Goal: Navigation & Orientation: Go to known website

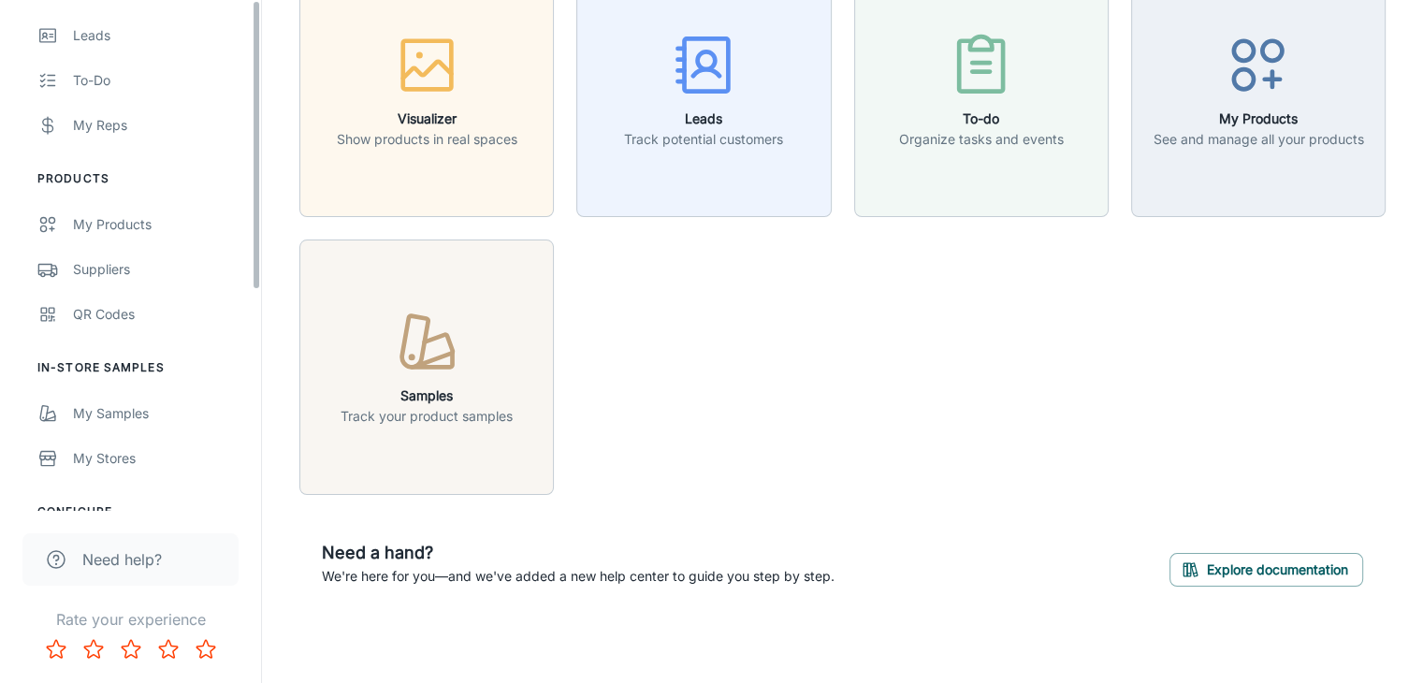
scroll to position [387, 0]
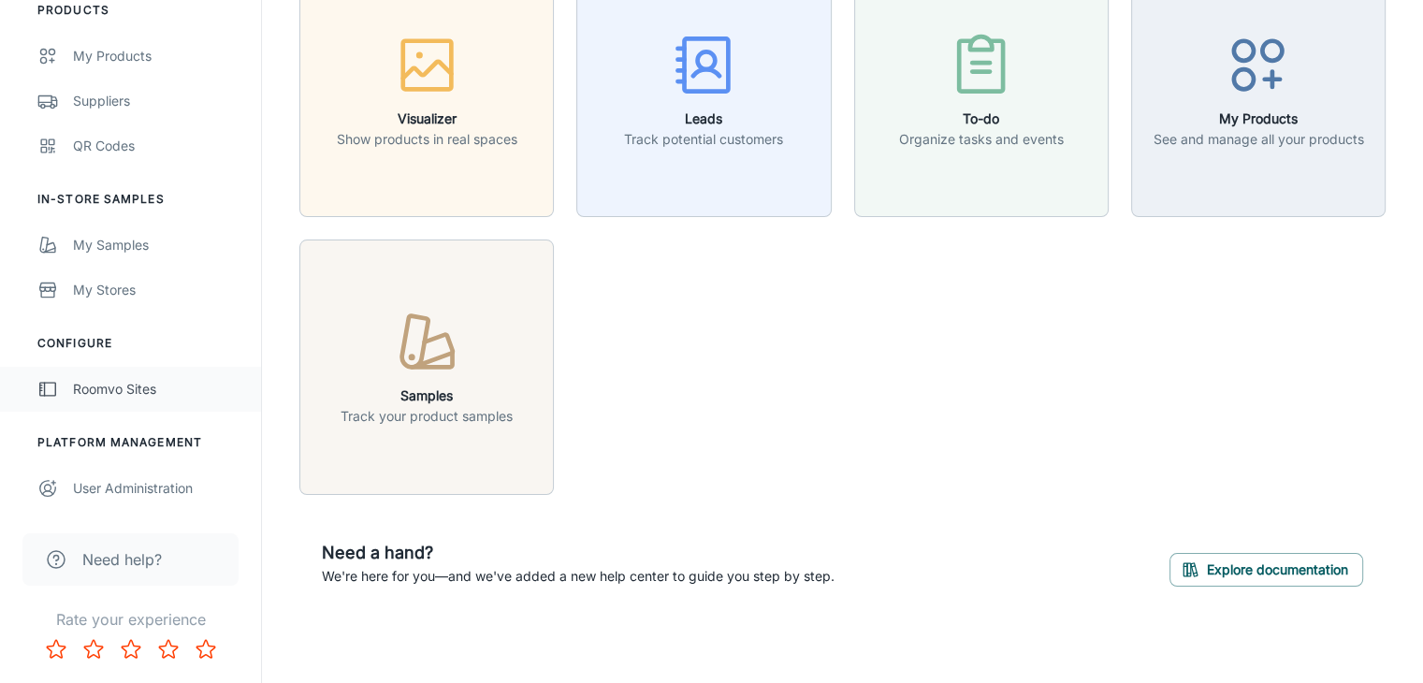
click at [148, 396] on div "Roomvo Sites" at bounding box center [157, 389] width 169 height 21
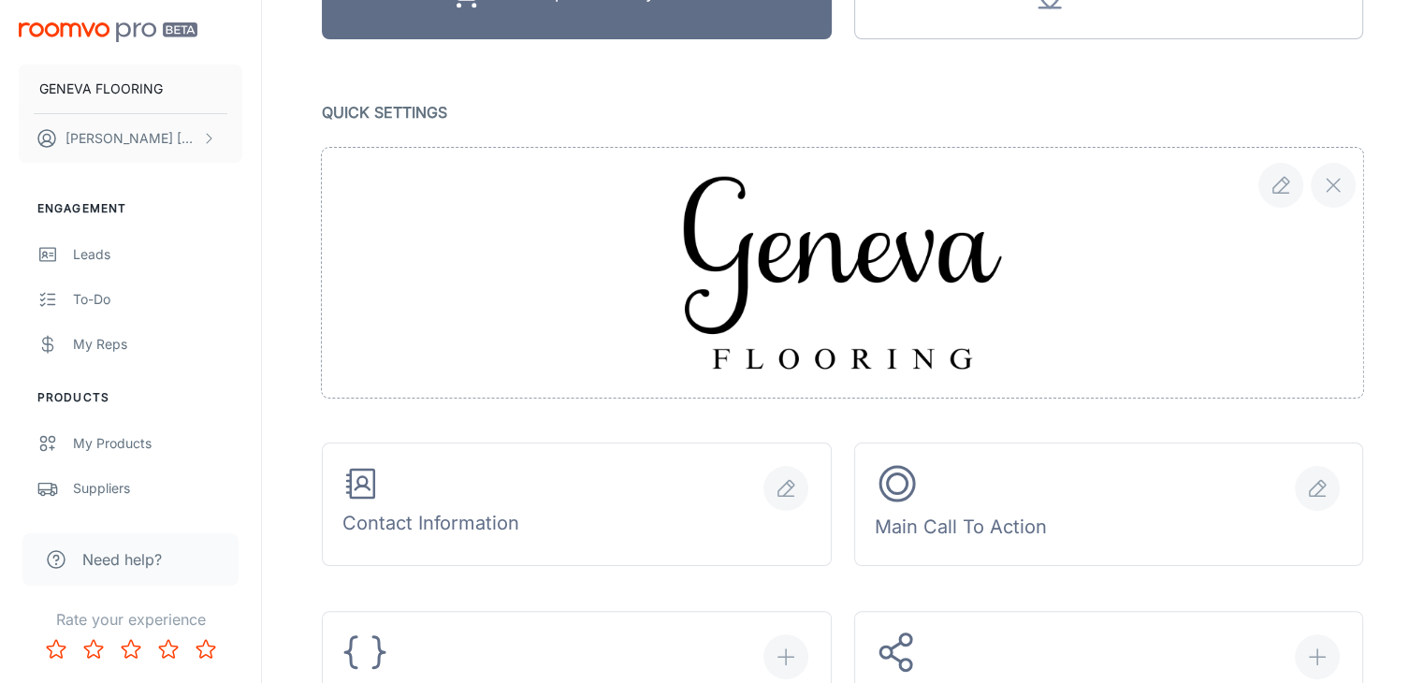
scroll to position [281, 0]
click at [820, 256] on img at bounding box center [843, 270] width 360 height 235
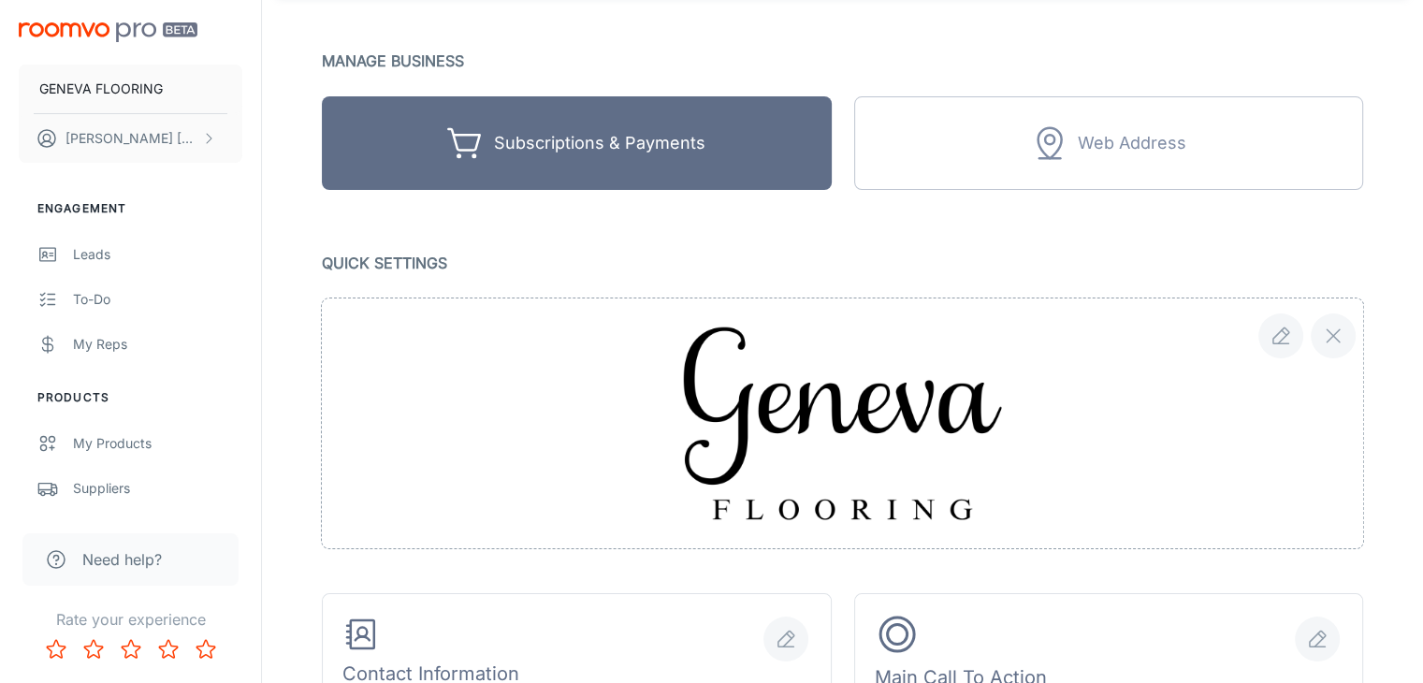
scroll to position [0, 0]
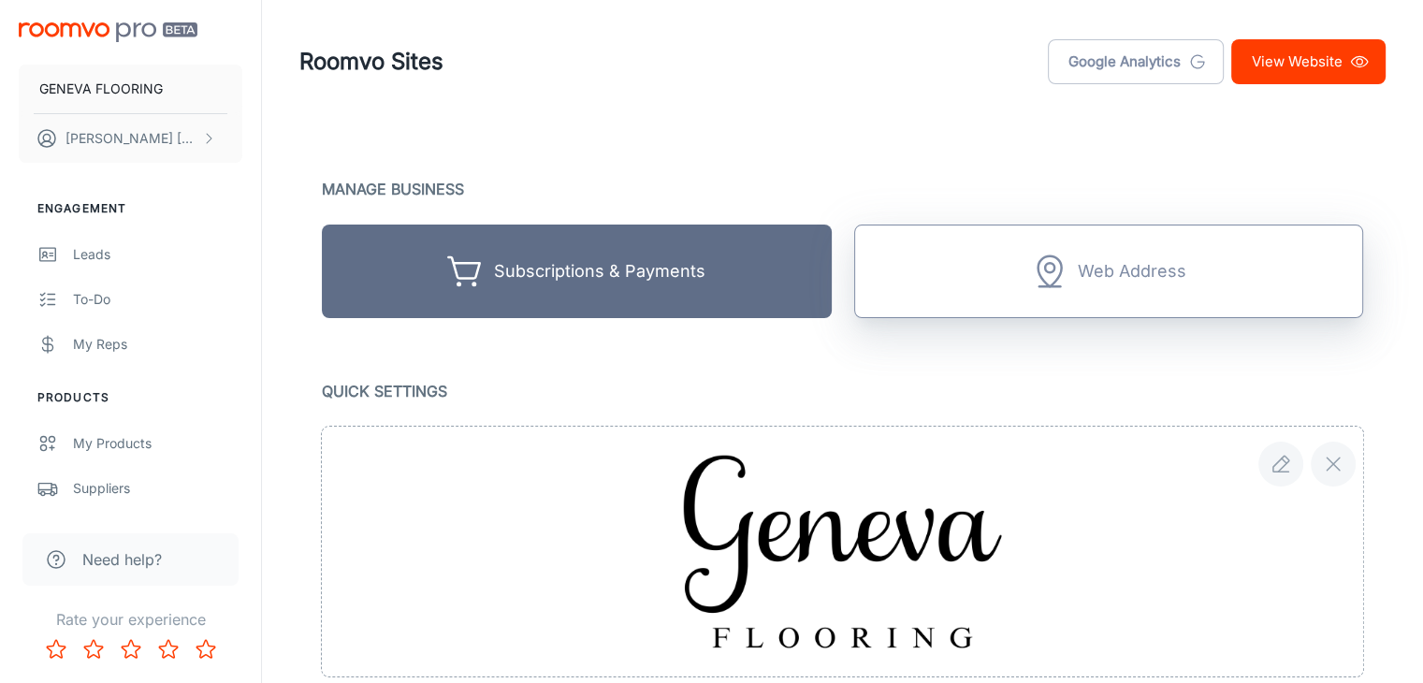
click at [1046, 294] on button "Web Address" at bounding box center [1109, 272] width 510 height 94
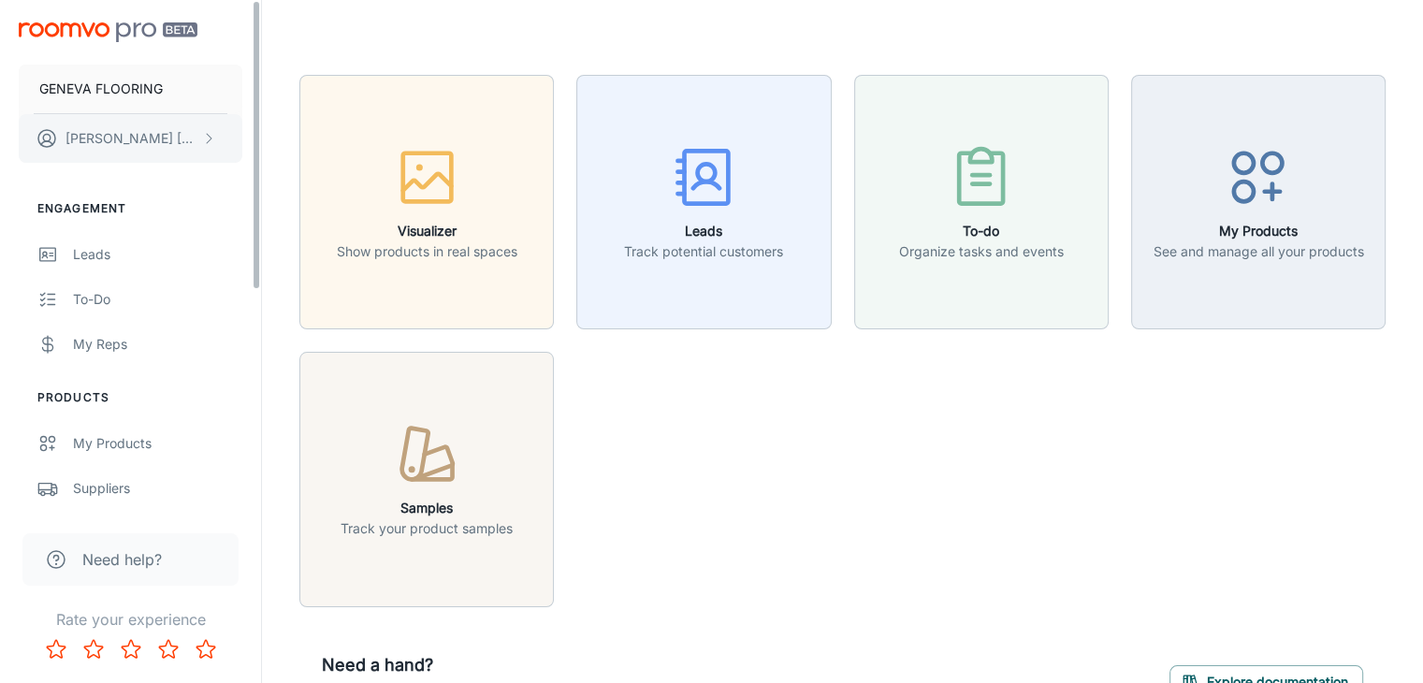
click at [125, 136] on p "[PERSON_NAME]" at bounding box center [132, 138] width 132 height 21
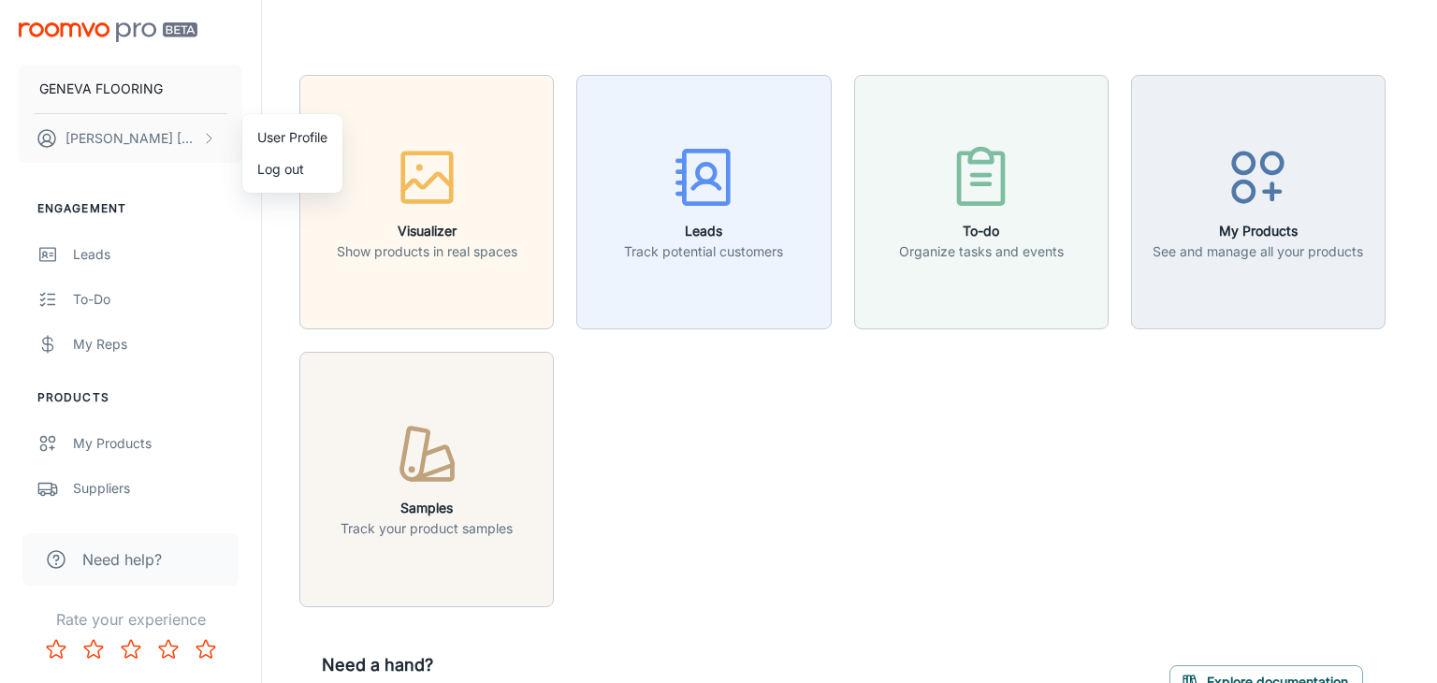
click at [296, 43] on div at bounding box center [718, 341] width 1437 height 683
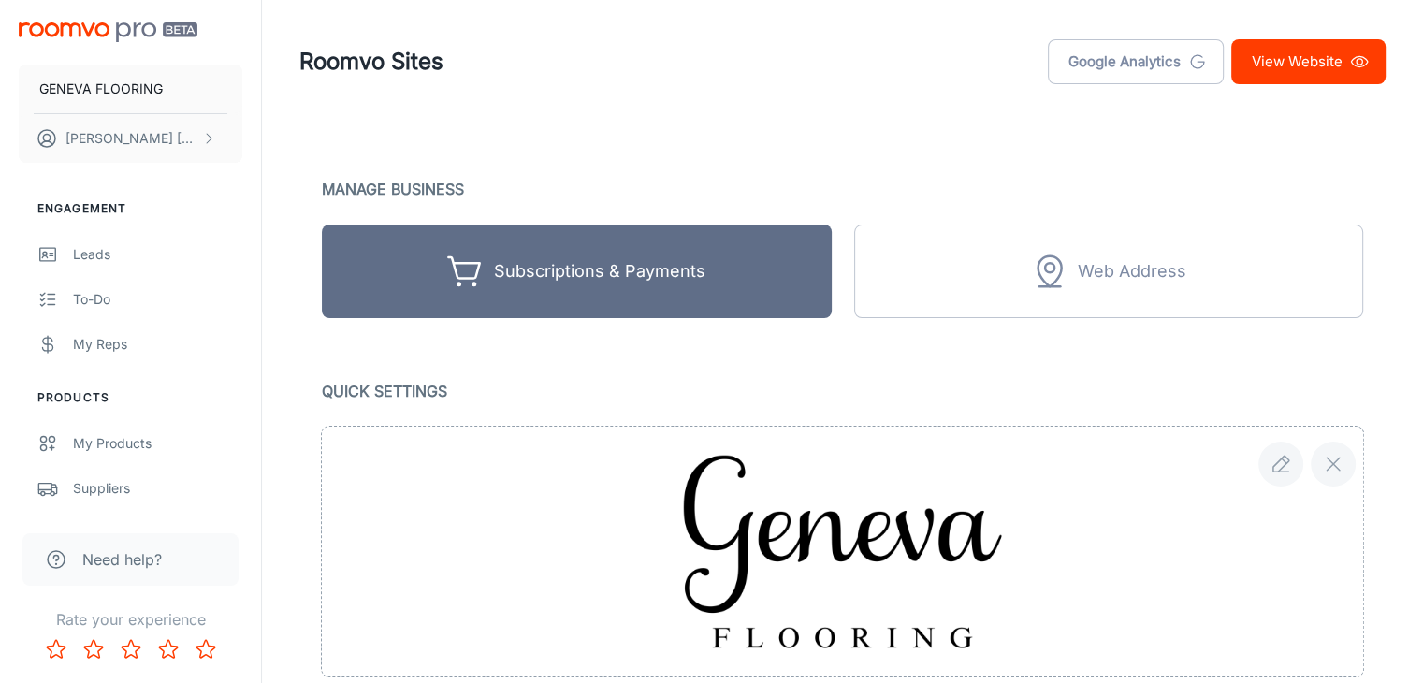
click at [1331, 50] on link "View Website" at bounding box center [1308, 61] width 154 height 45
drag, startPoint x: 829, startPoint y: 68, endPoint x: 750, endPoint y: 34, distance: 86.7
click at [823, 68] on div "Roomvo Sites Google Analytics View Website" at bounding box center [842, 61] width 1086 height 49
click at [744, 38] on div "Roomvo Sites Google Analytics View Website" at bounding box center [842, 61] width 1086 height 49
